Goal: Transaction & Acquisition: Purchase product/service

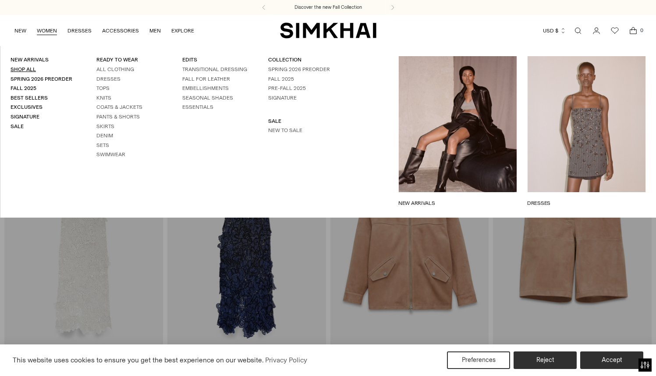
click at [22, 68] on link "Shop All" at bounding box center [23, 69] width 25 height 6
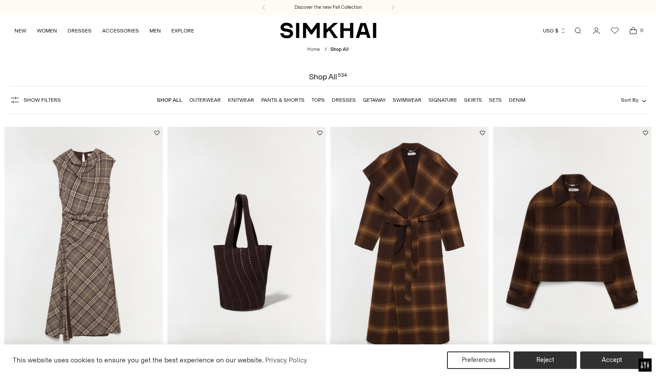
click at [46, 101] on span "Show Filters" at bounding box center [42, 100] width 37 height 6
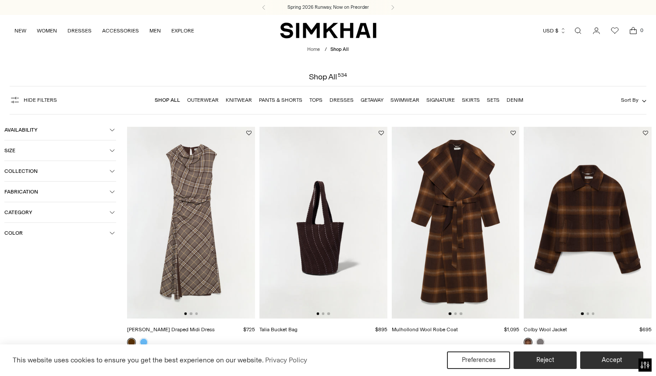
click at [60, 152] on span "Size" at bounding box center [56, 150] width 105 height 6
click at [108, 170] on div "S" at bounding box center [99, 168] width 34 height 13
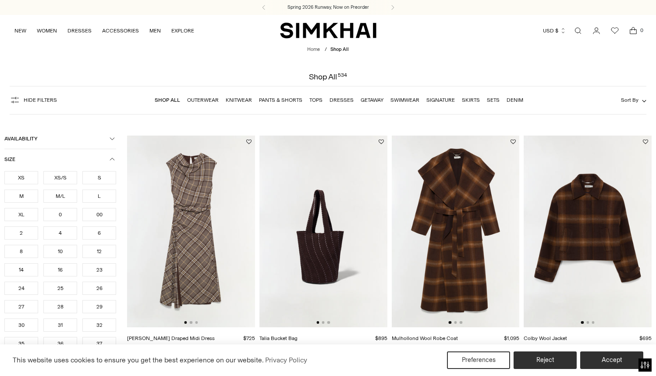
click at [27, 196] on div "M" at bounding box center [21, 195] width 34 height 13
click at [70, 237] on div "4" at bounding box center [60, 232] width 34 height 13
click at [99, 242] on ul "XS XS/S S M M/L L XL 0 00 2 4 6 8 10 12 14 16 23 24 25 26" at bounding box center [60, 279] width 112 height 216
click at [99, 239] on div "6" at bounding box center [99, 232] width 34 height 13
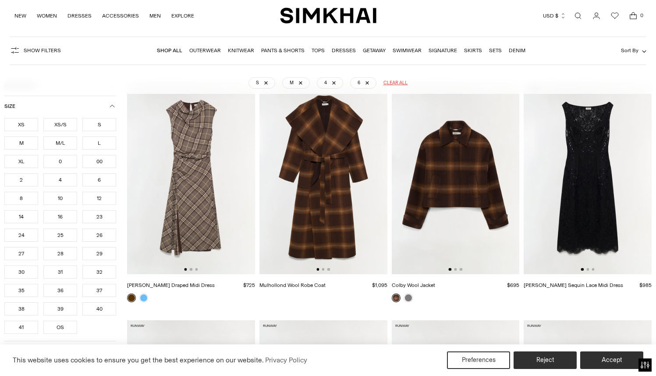
scroll to position [65, 0]
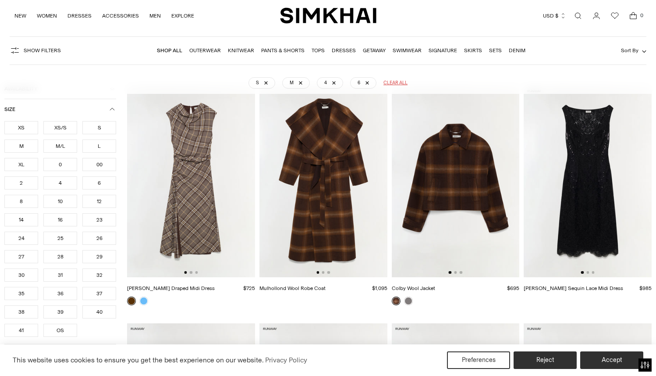
click at [25, 185] on div "2" at bounding box center [21, 182] width 34 height 13
click at [21, 200] on div "8" at bounding box center [21, 201] width 34 height 13
click at [25, 179] on div "2" at bounding box center [21, 182] width 34 height 13
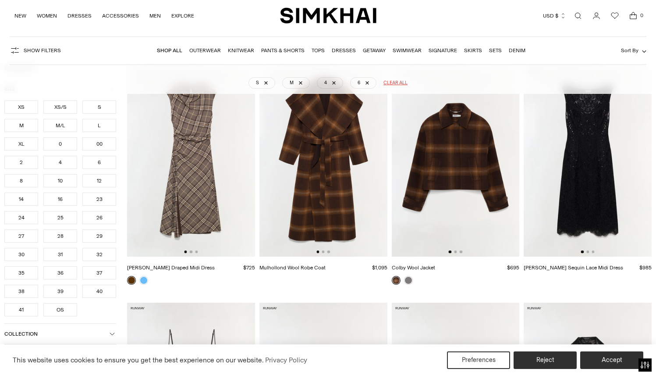
scroll to position [152, 0]
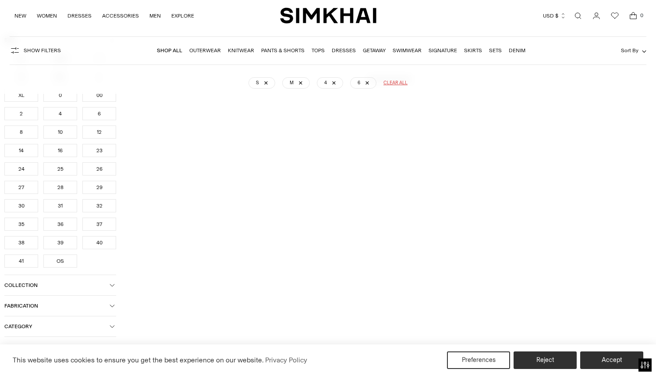
click at [55, 259] on div "OS" at bounding box center [60, 260] width 34 height 13
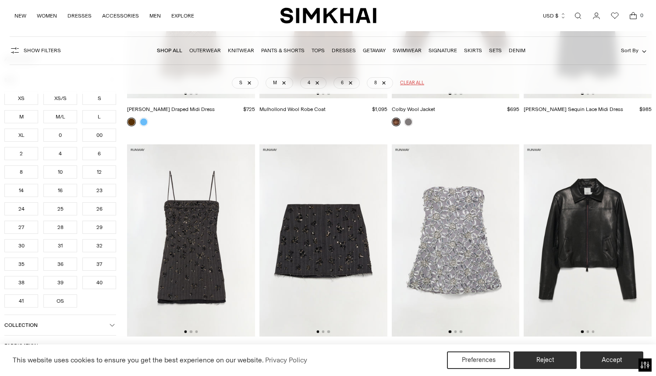
scroll to position [289, 0]
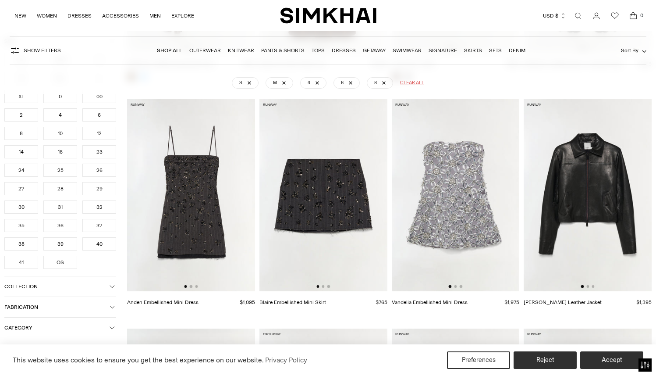
click at [70, 328] on span "Category" at bounding box center [56, 328] width 105 height 6
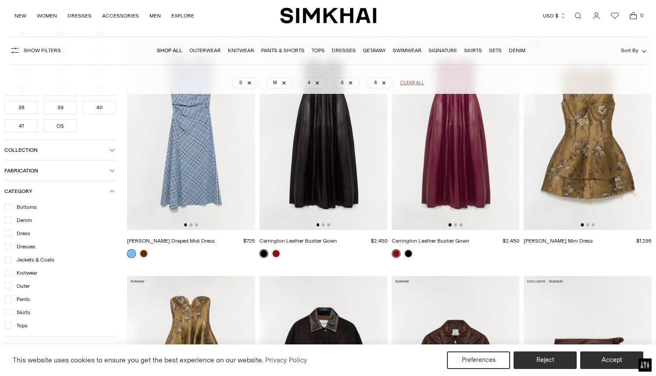
scroll to position [715, 0]
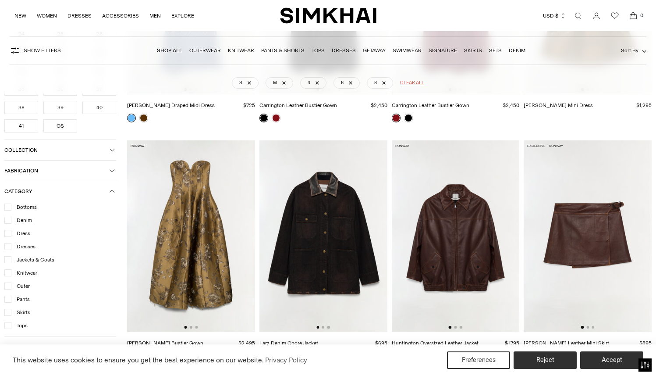
click at [8, 235] on icon at bounding box center [8, 233] width 4 height 4
click at [9, 248] on icon at bounding box center [8, 246] width 4 height 4
click at [7, 274] on icon at bounding box center [8, 273] width 4 height 4
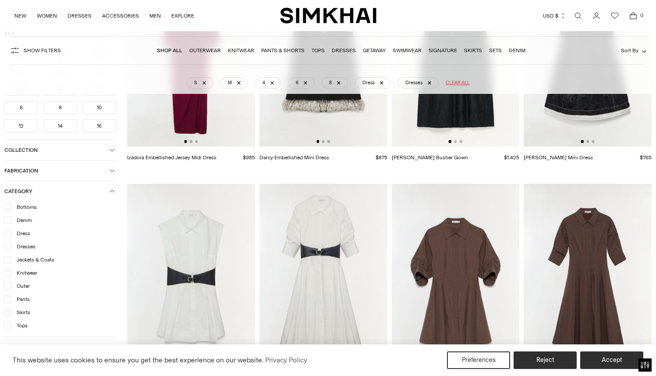
scroll to position [678, 0]
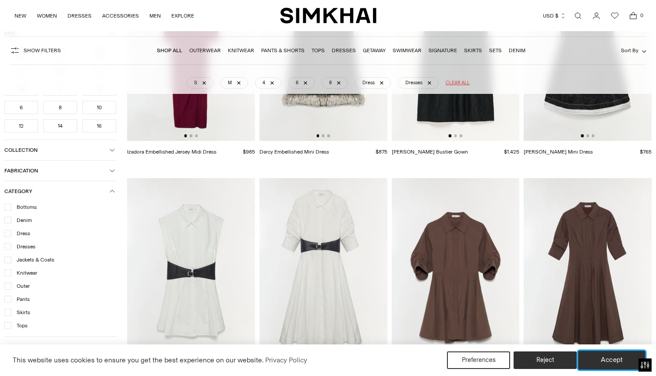
click at [596, 364] on button "Accept" at bounding box center [612, 360] width 67 height 18
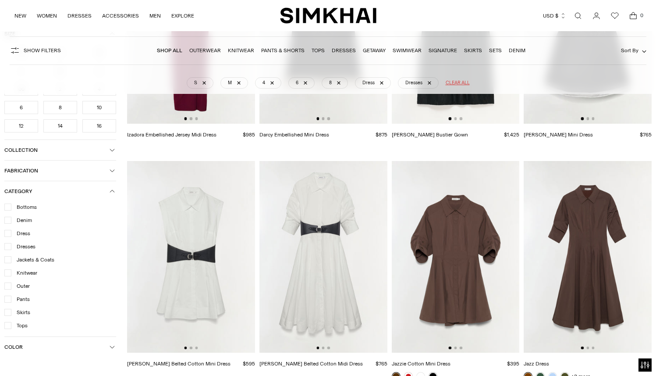
scroll to position [708, 0]
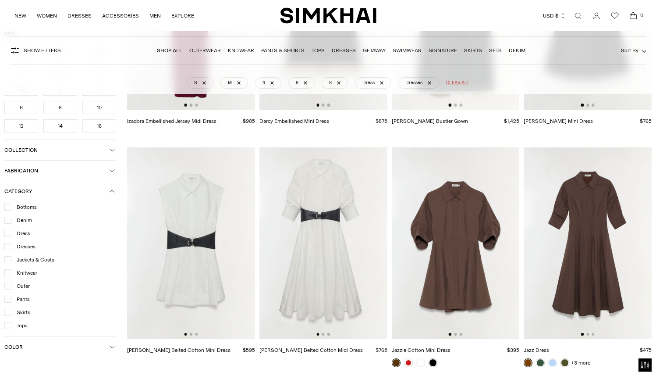
click at [29, 346] on span "Color" at bounding box center [56, 347] width 105 height 6
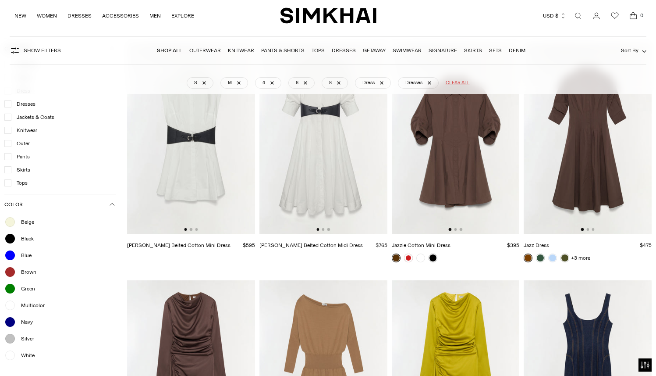
scroll to position [948, 0]
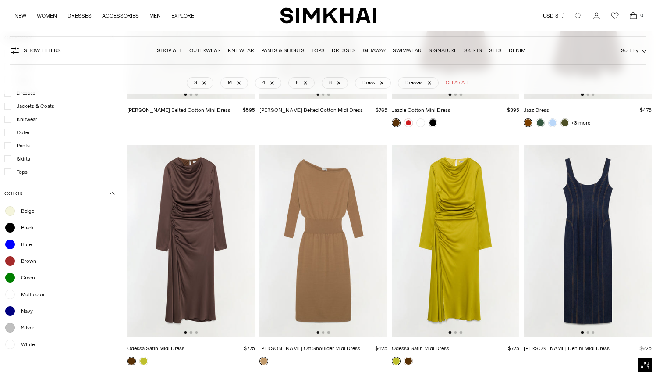
click at [28, 213] on span "Beige" at bounding box center [25, 211] width 18 height 8
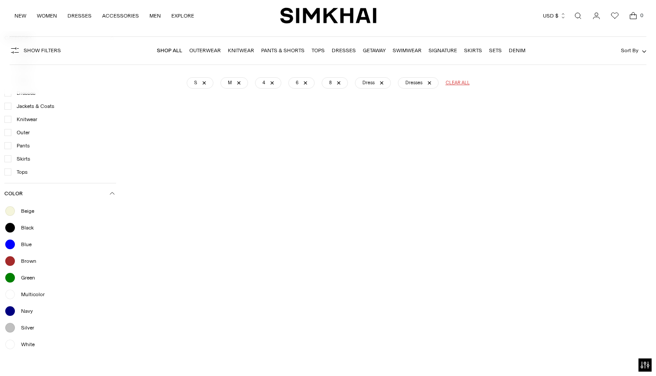
click at [30, 344] on span "White" at bounding box center [25, 344] width 19 height 8
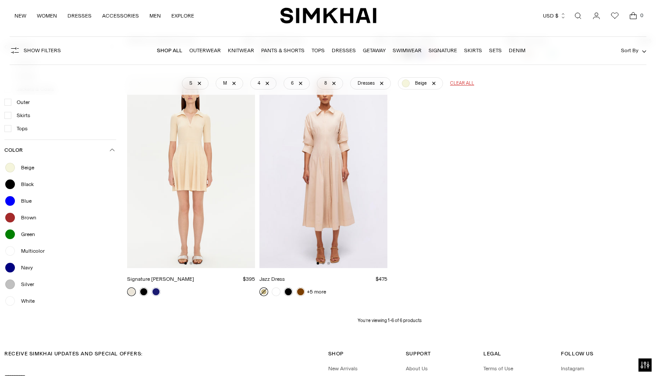
scroll to position [421, 0]
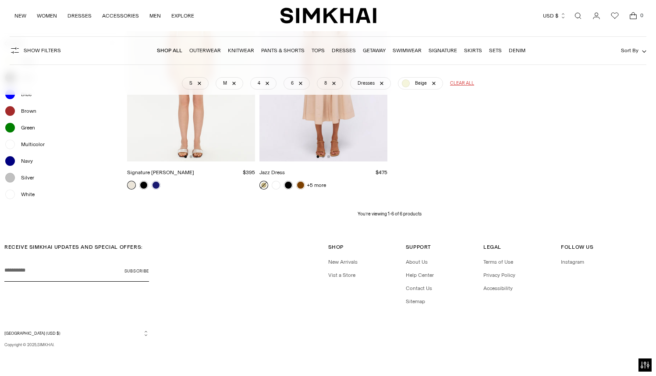
click at [25, 195] on span "White" at bounding box center [25, 194] width 19 height 8
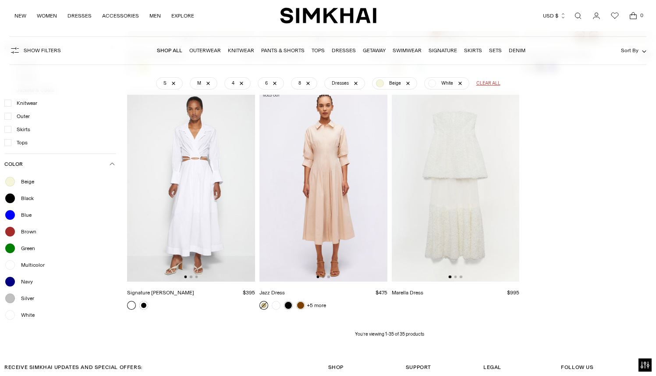
scroll to position [1967, 0]
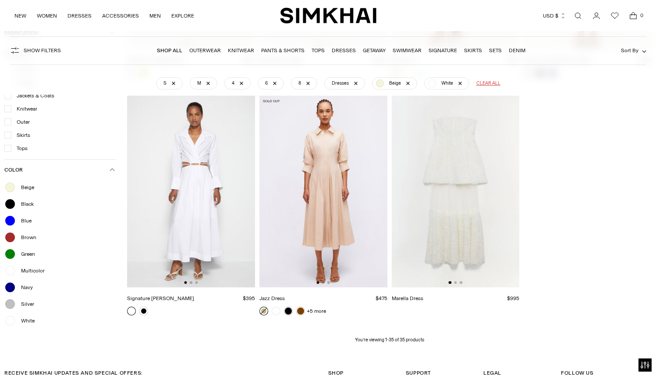
click at [461, 243] on img at bounding box center [456, 192] width 128 height 192
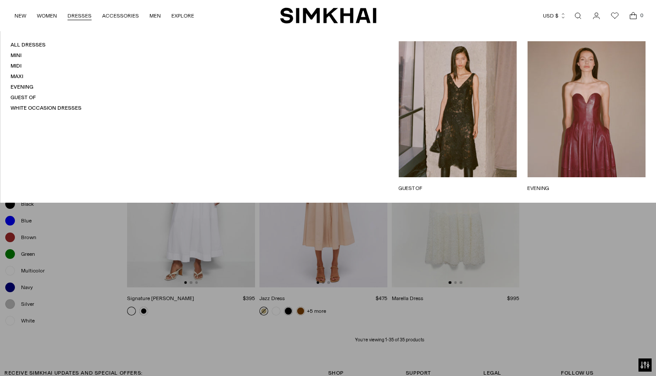
click at [611, 184] on link "EVENING" at bounding box center [587, 188] width 118 height 8
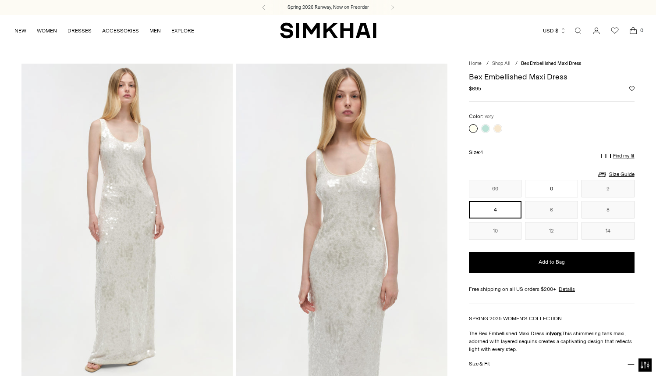
click at [343, 215] on img at bounding box center [341, 222] width 211 height 317
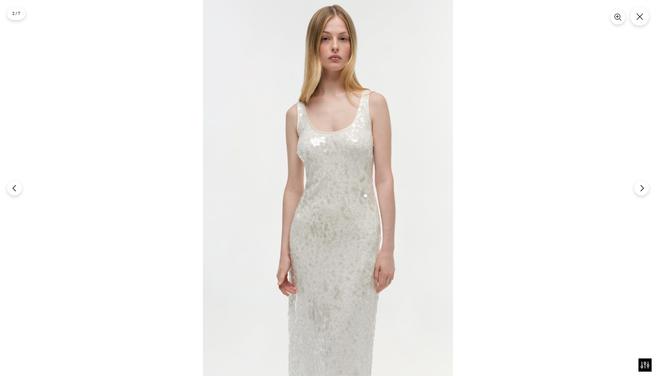
click at [337, 219] on img at bounding box center [328, 188] width 250 height 376
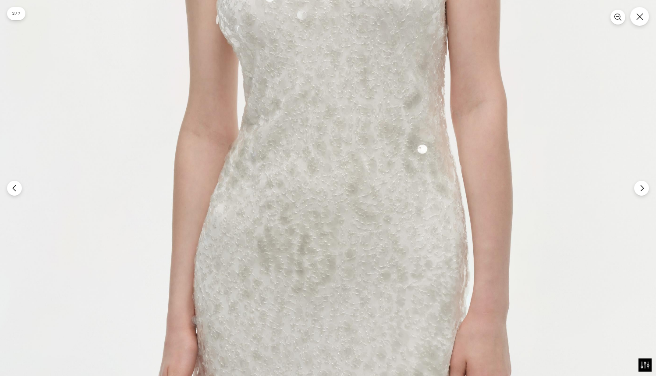
click at [337, 219] on img at bounding box center [310, 125] width 752 height 1127
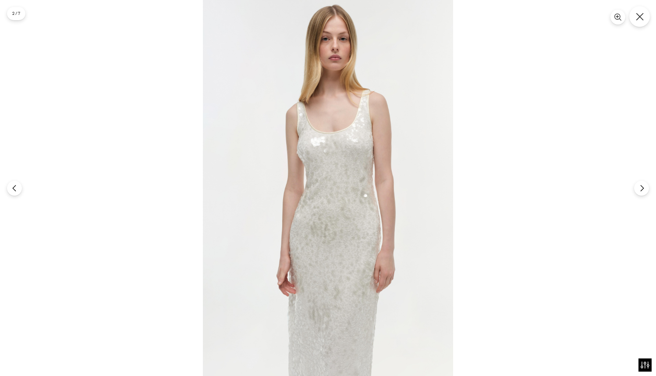
click at [635, 14] on button "Close" at bounding box center [640, 16] width 21 height 21
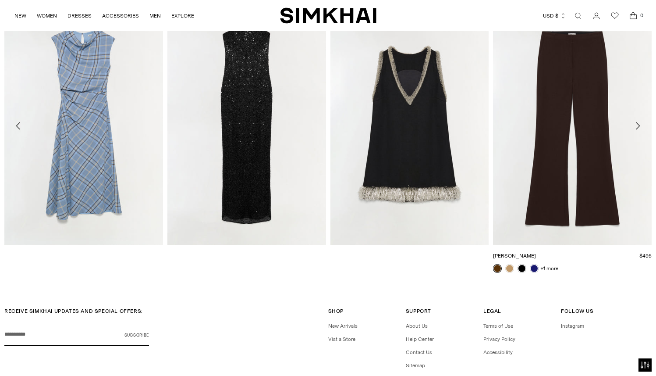
scroll to position [1688, 0]
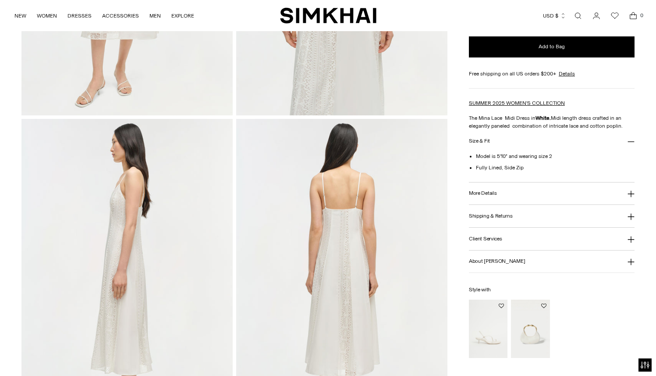
scroll to position [260, 0]
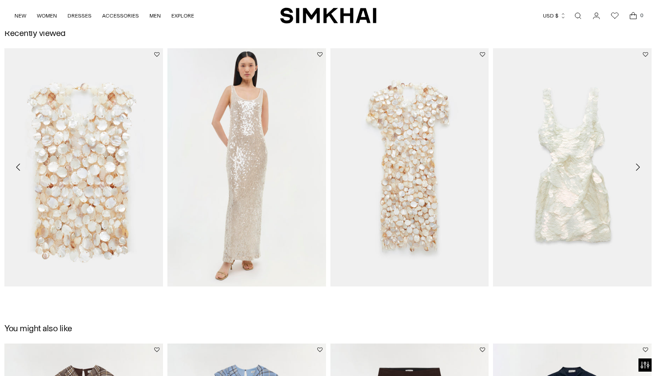
scroll to position [1301, 0]
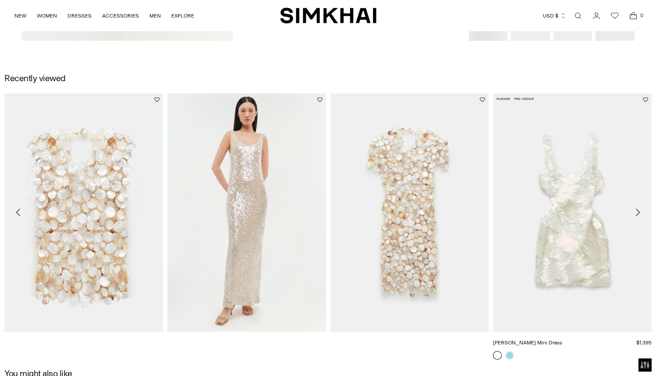
click at [563, 339] on link "[PERSON_NAME] Mini Dress" at bounding box center [527, 342] width 69 height 6
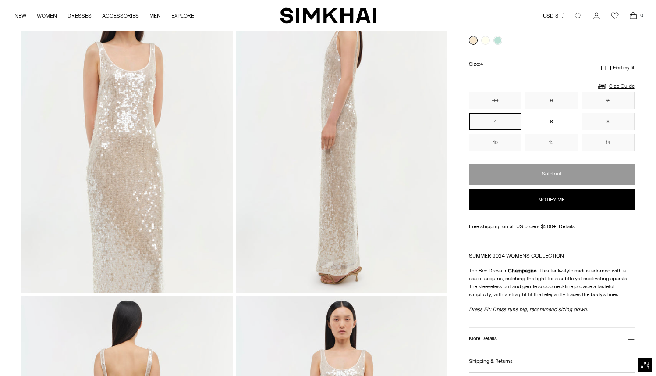
scroll to position [94, 0]
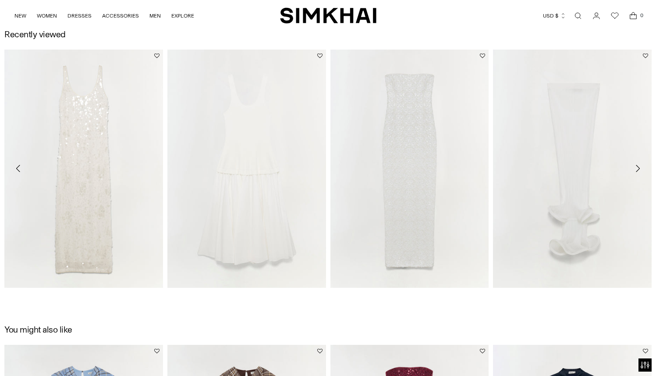
scroll to position [1350, 0]
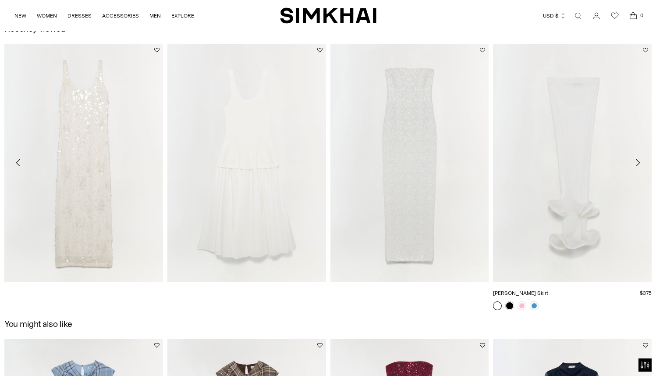
click at [549, 290] on link "[PERSON_NAME] Skirt" at bounding box center [520, 293] width 55 height 6
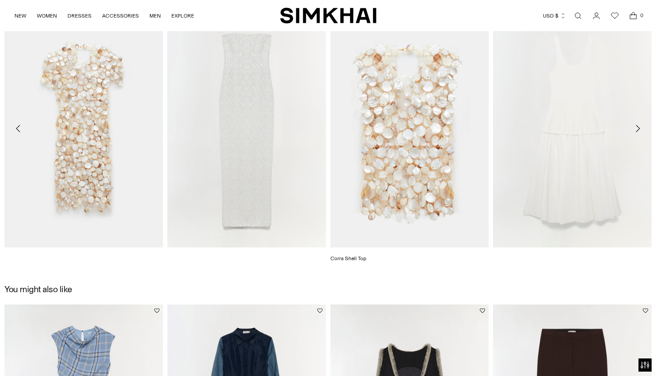
scroll to position [1031, 0]
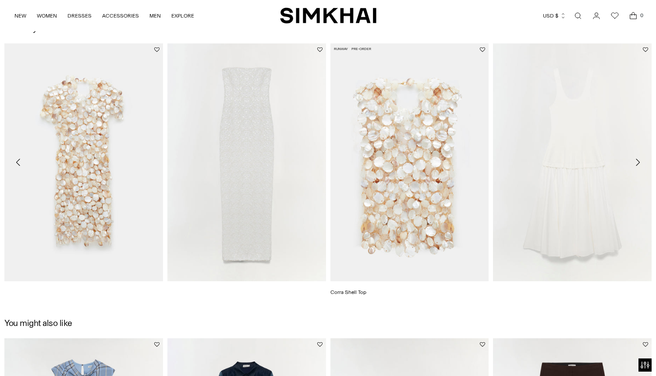
click at [367, 289] on link "Corra Shell Top" at bounding box center [349, 292] width 36 height 6
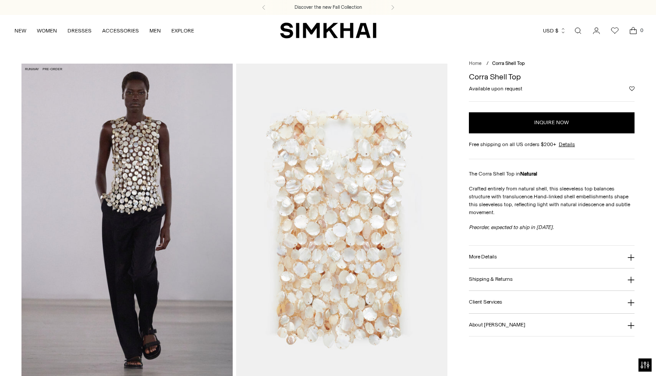
click at [148, 175] on img at bounding box center [126, 222] width 211 height 317
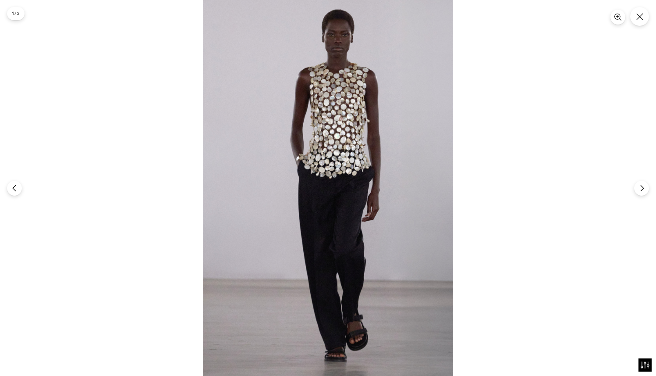
click at [357, 200] on img at bounding box center [328, 188] width 250 height 376
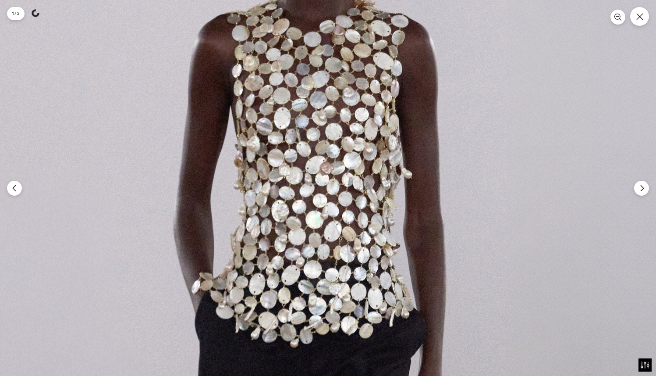
click at [333, 335] on img at bounding box center [287, 374] width 752 height 1127
click at [642, 17] on icon "Close" at bounding box center [640, 17] width 8 height 8
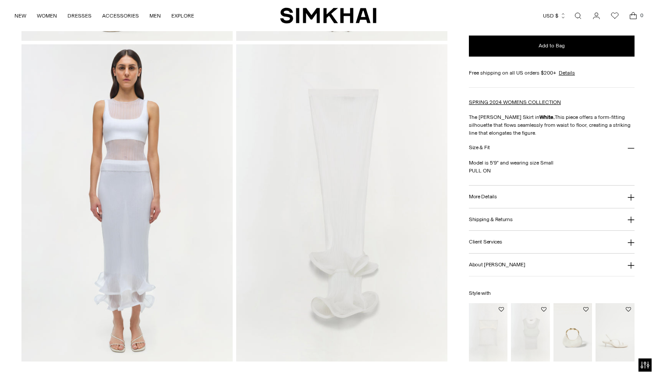
scroll to position [649, 0]
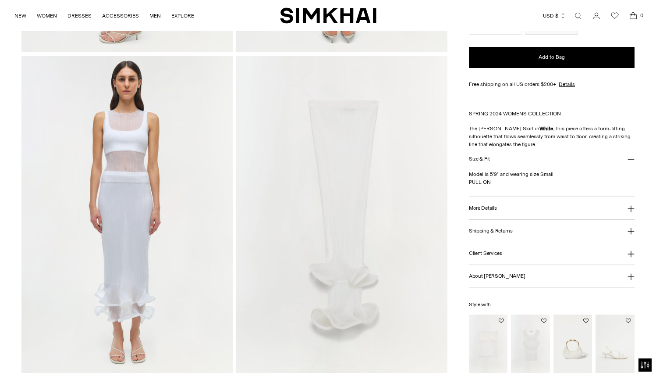
click at [514, 207] on button "More Details" at bounding box center [552, 208] width 166 height 22
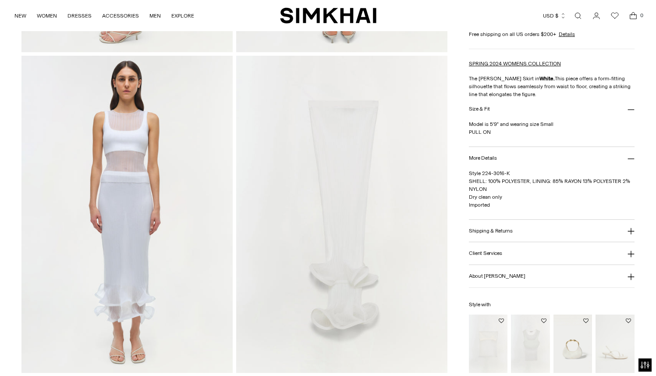
click at [508, 225] on button "Shipping & Returns" at bounding box center [552, 231] width 166 height 22
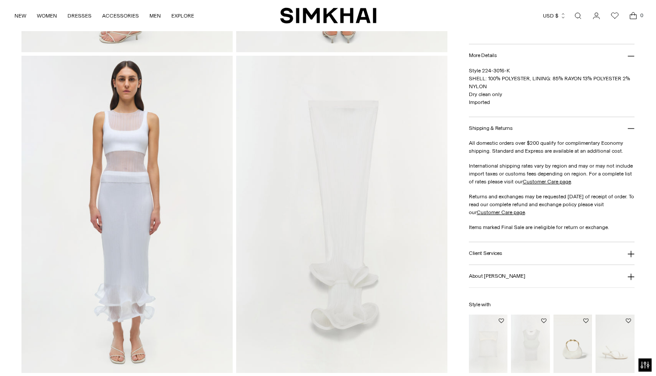
click at [505, 249] on button "Client Services" at bounding box center [552, 253] width 166 height 22
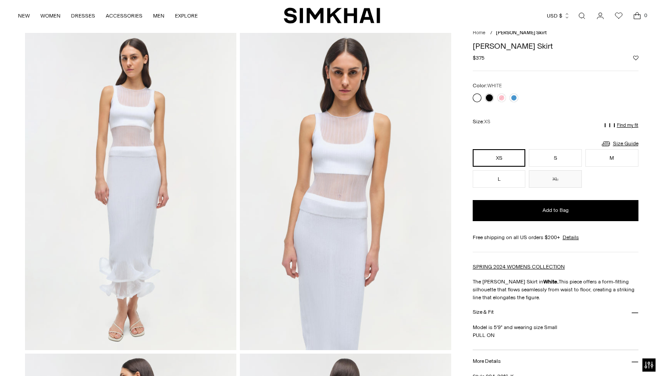
scroll to position [0, 0]
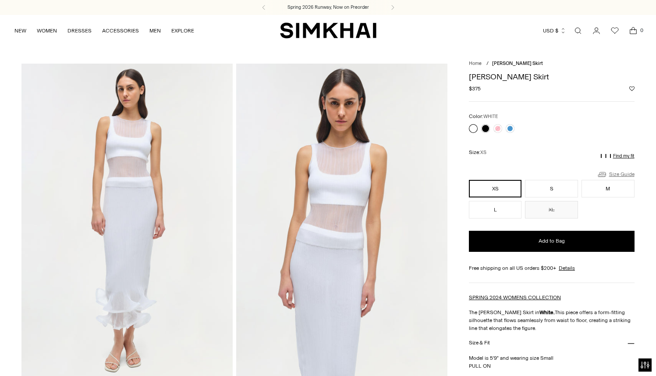
click at [618, 171] on link "Size Guide" at bounding box center [616, 174] width 38 height 11
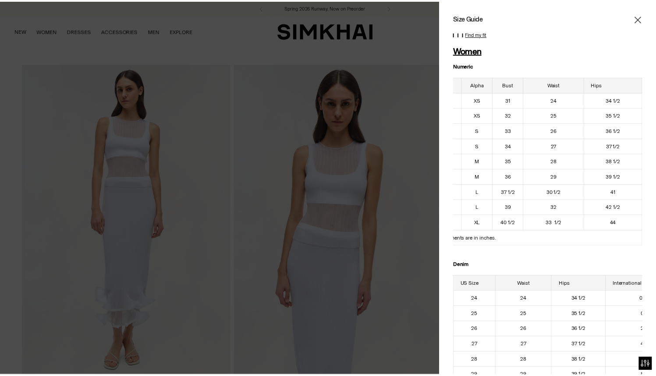
scroll to position [0, 44]
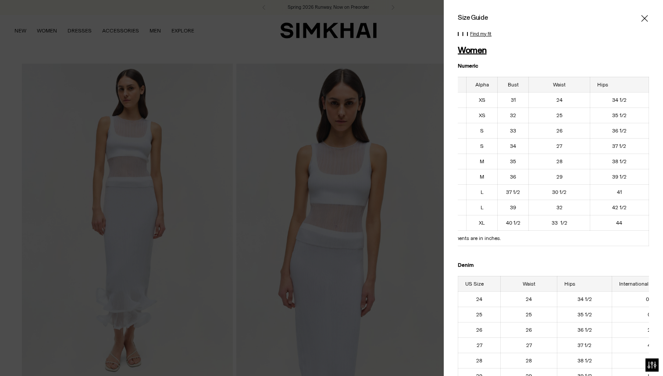
click at [641, 19] on icon "Close" at bounding box center [644, 18] width 7 height 9
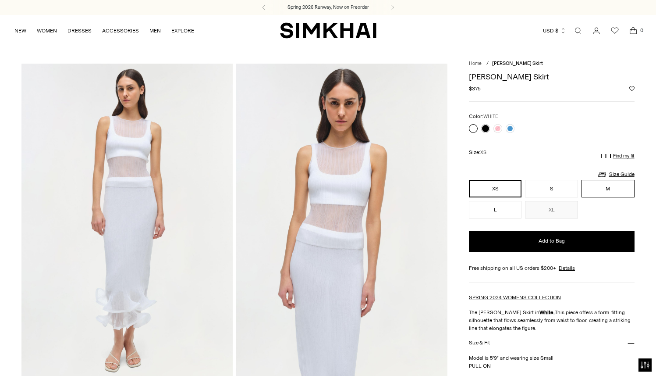
click at [594, 191] on button "M" at bounding box center [608, 189] width 53 height 18
click at [605, 172] on icon at bounding box center [602, 174] width 11 height 11
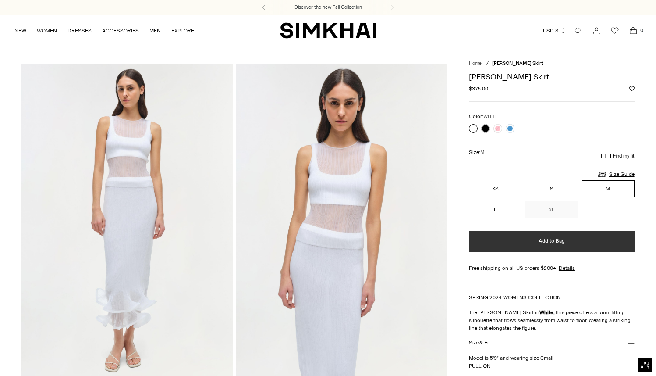
click at [547, 247] on button "Add to Bag" at bounding box center [552, 241] width 166 height 21
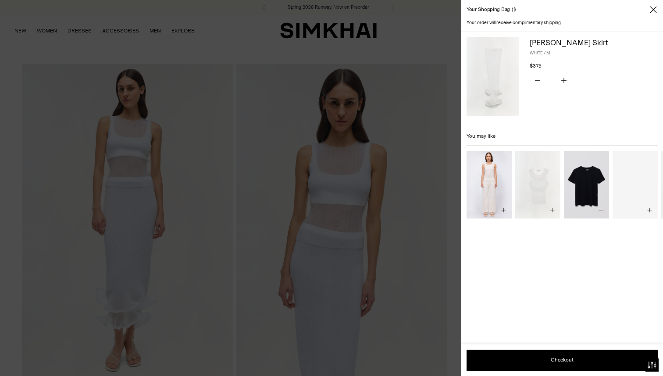
click at [428, 226] on div at bounding box center [331, 188] width 663 height 376
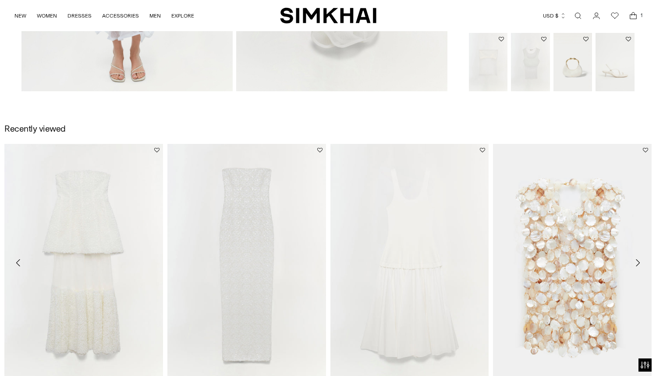
scroll to position [925, 0]
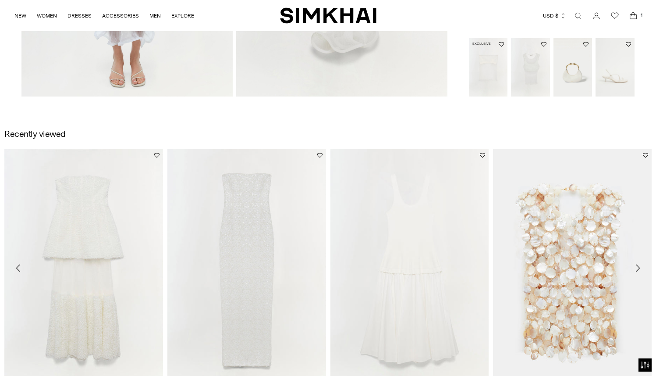
click at [0, 0] on img "Emberly Strapless Plisse Top" at bounding box center [0, 0] width 0 height 0
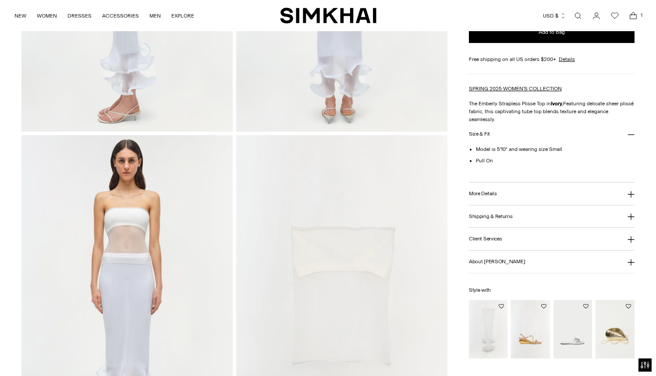
scroll to position [614, 0]
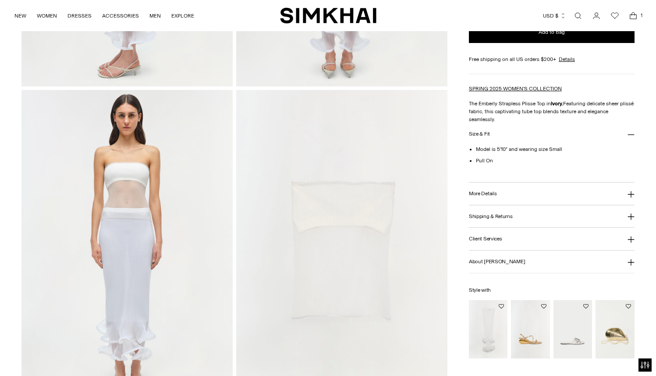
click at [0, 0] on img "Kelso Skirt" at bounding box center [0, 0] width 0 height 0
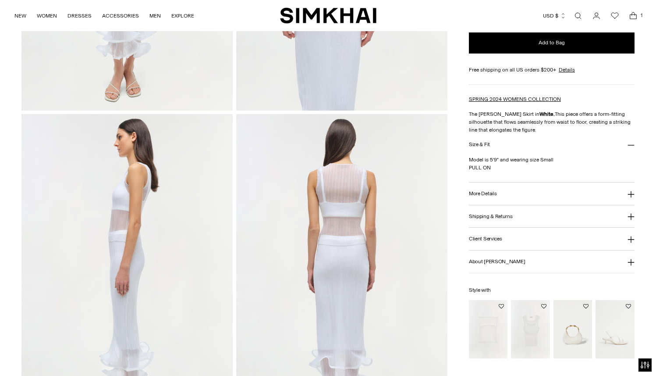
scroll to position [377, 0]
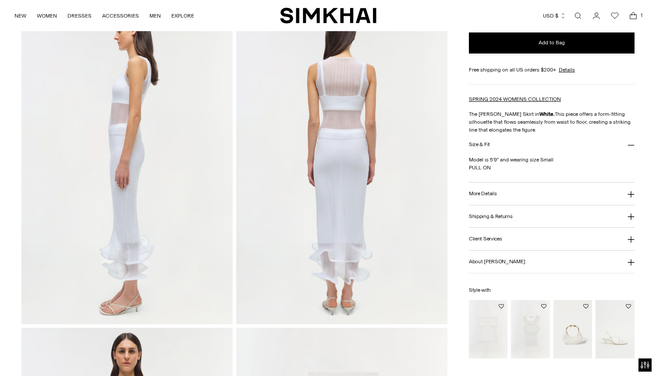
click at [0, 0] on img "Oakley Tank" at bounding box center [0, 0] width 0 height 0
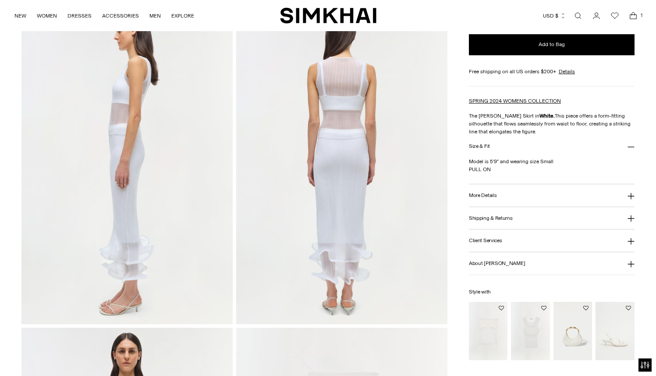
scroll to position [373, 0]
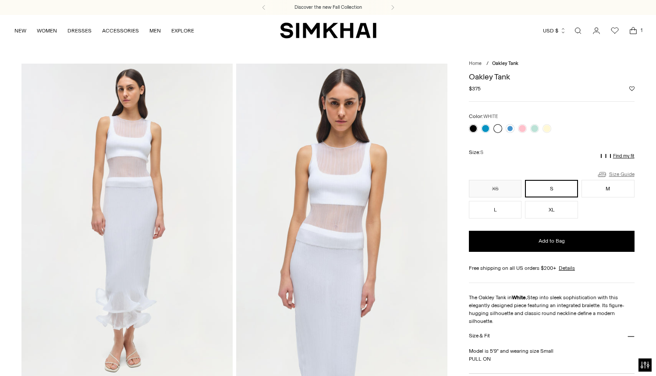
click at [624, 172] on link "Size Guide" at bounding box center [616, 174] width 38 height 11
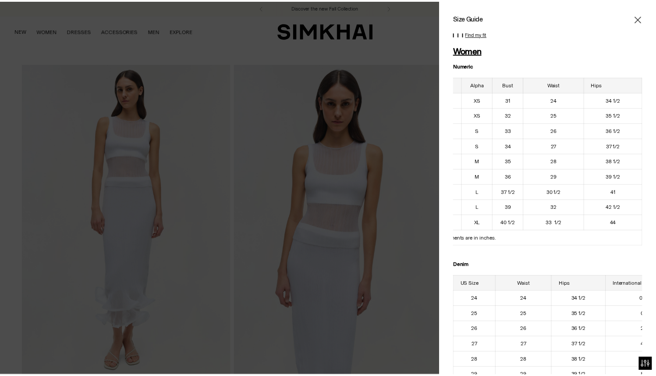
scroll to position [0, 44]
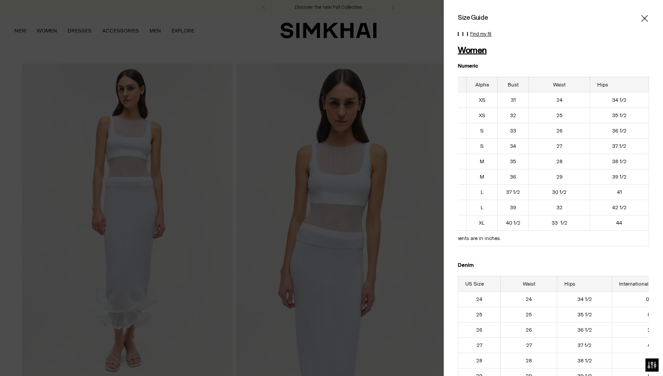
click at [641, 21] on icon "Close" at bounding box center [644, 18] width 7 height 9
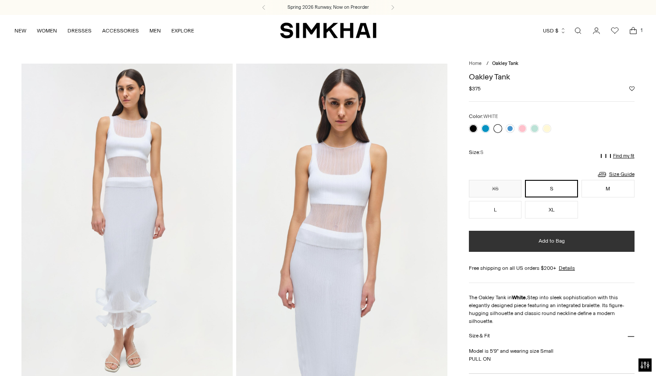
click at [566, 240] on button "Add to Bag" at bounding box center [552, 241] width 166 height 21
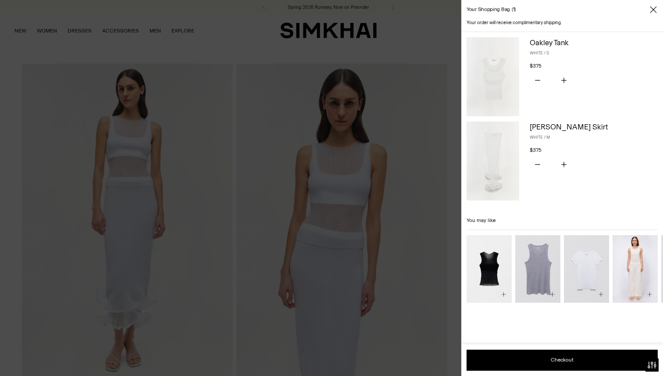
click at [388, 145] on div at bounding box center [331, 188] width 663 height 376
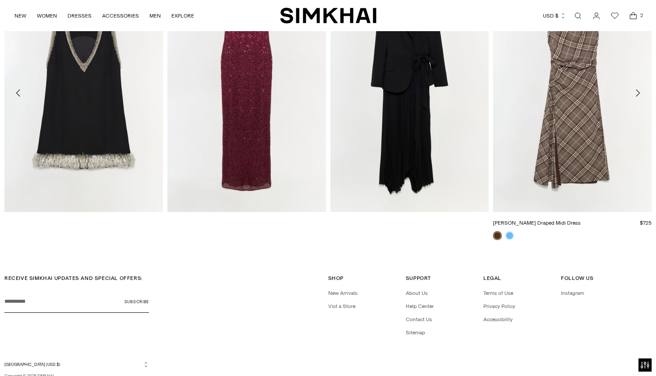
scroll to position [1425, 0]
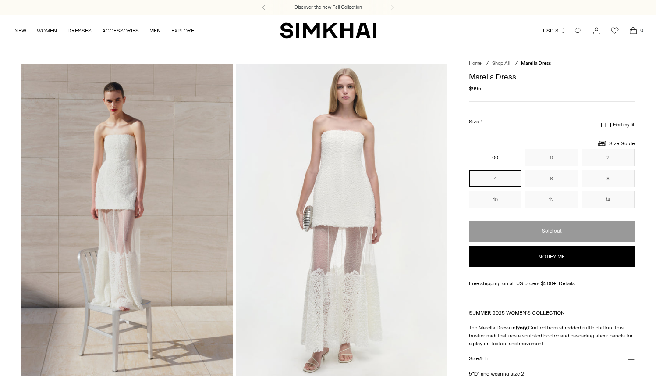
scroll to position [1350, 0]
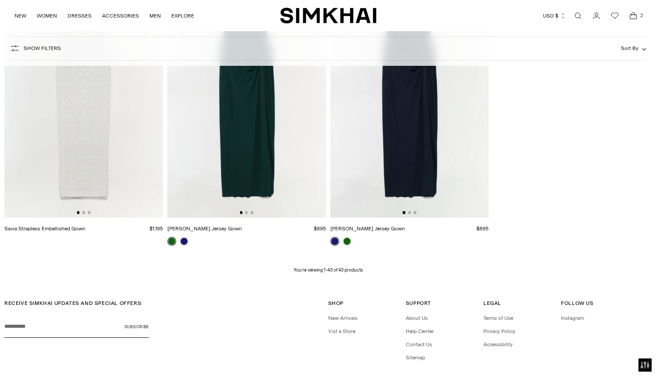
scroll to position [3030, 0]
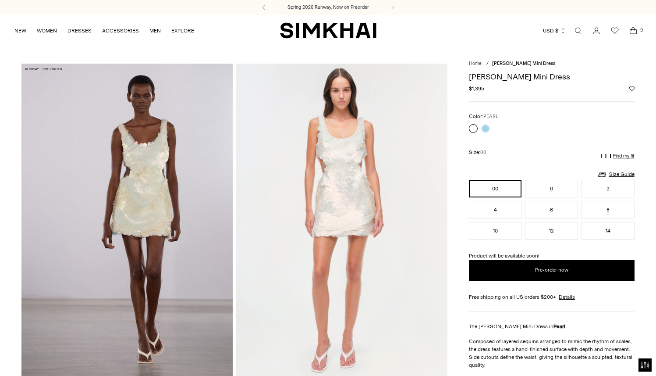
click at [115, 194] on img at bounding box center [126, 222] width 211 height 317
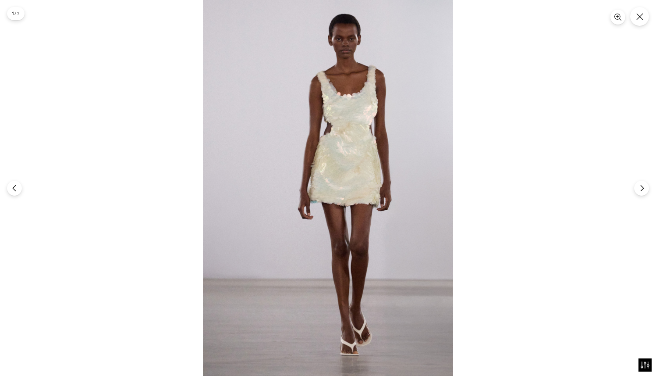
click at [375, 171] on img at bounding box center [328, 188] width 250 height 376
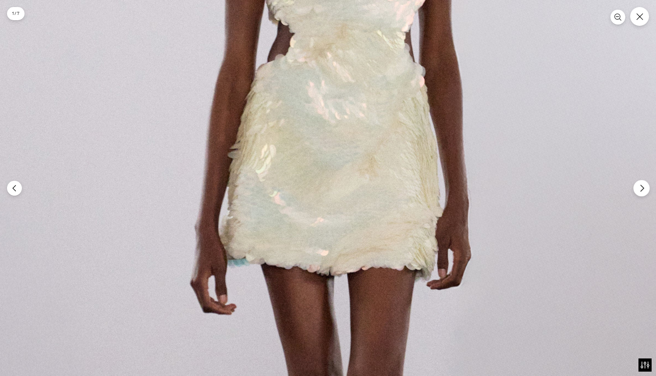
click at [644, 192] on button "Next" at bounding box center [642, 188] width 16 height 16
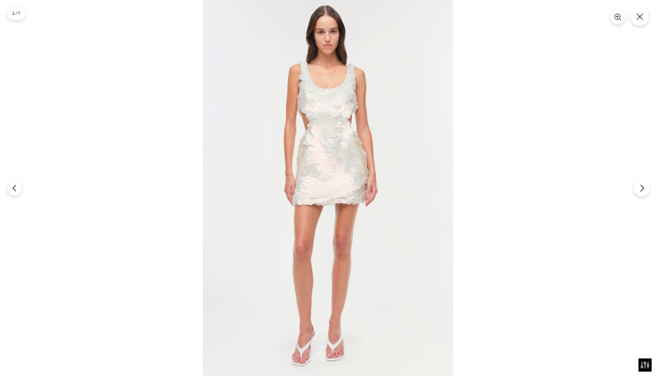
click at [644, 192] on button "Next" at bounding box center [642, 188] width 16 height 16
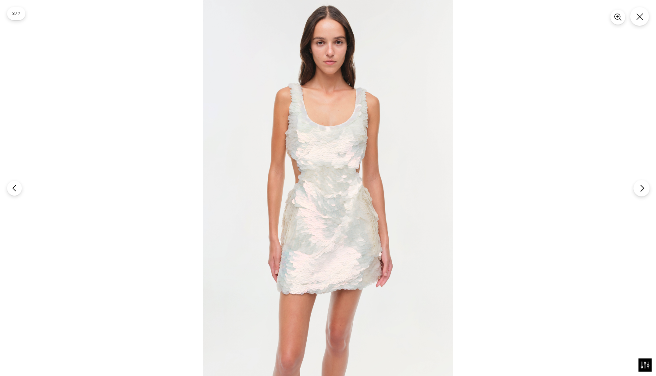
click at [644, 192] on button "Next" at bounding box center [642, 188] width 16 height 16
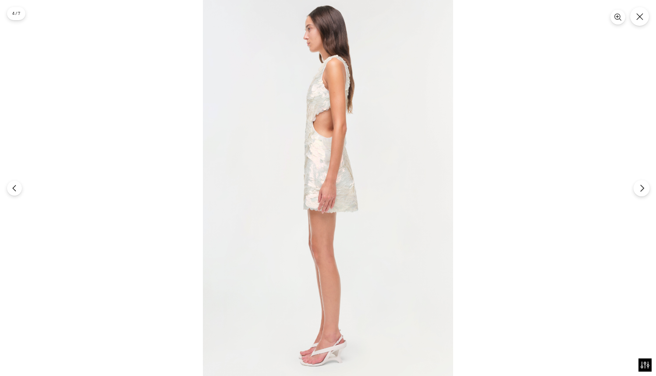
click at [642, 187] on icon "Next" at bounding box center [642, 188] width 8 height 8
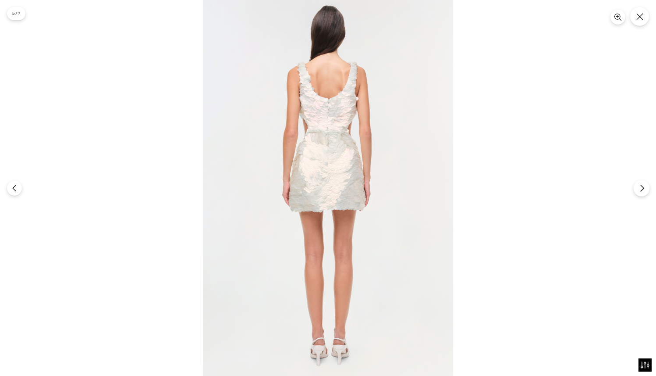
click at [642, 187] on icon "Next" at bounding box center [642, 188] width 8 height 8
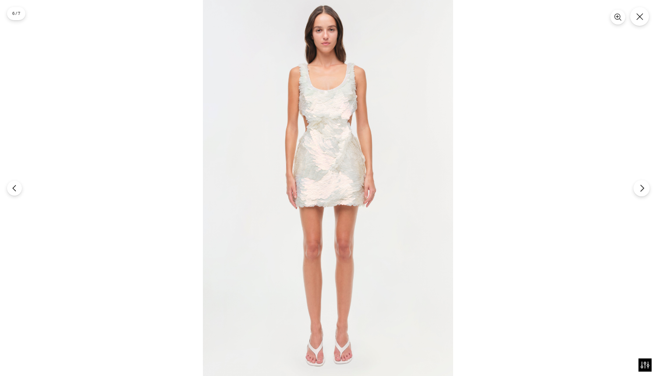
click at [642, 187] on icon "Next" at bounding box center [642, 188] width 8 height 8
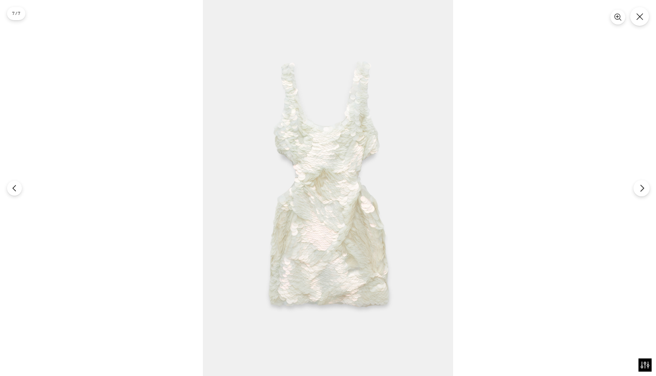
click at [642, 187] on icon "Next" at bounding box center [642, 188] width 8 height 8
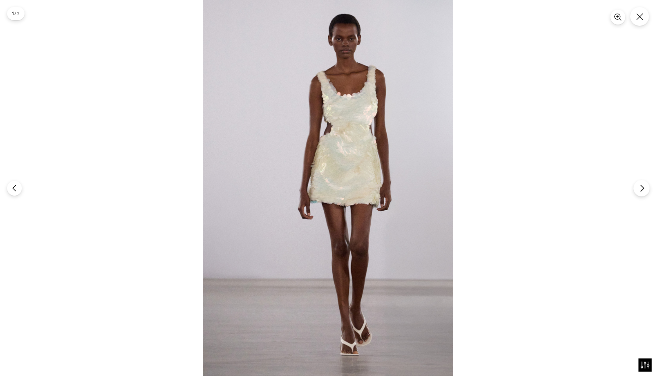
click at [642, 187] on icon "Next" at bounding box center [642, 188] width 8 height 8
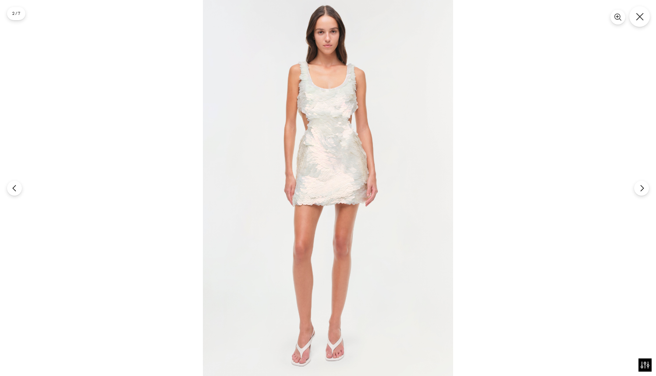
click at [638, 14] on icon "Close" at bounding box center [639, 16] width 7 height 7
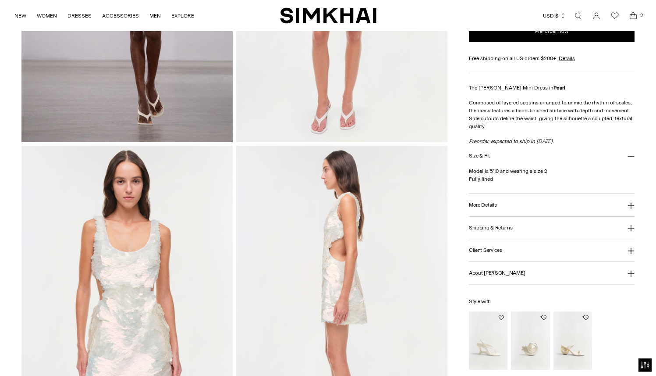
scroll to position [244, 0]
